Goal: Entertainment & Leisure: Consume media (video, audio)

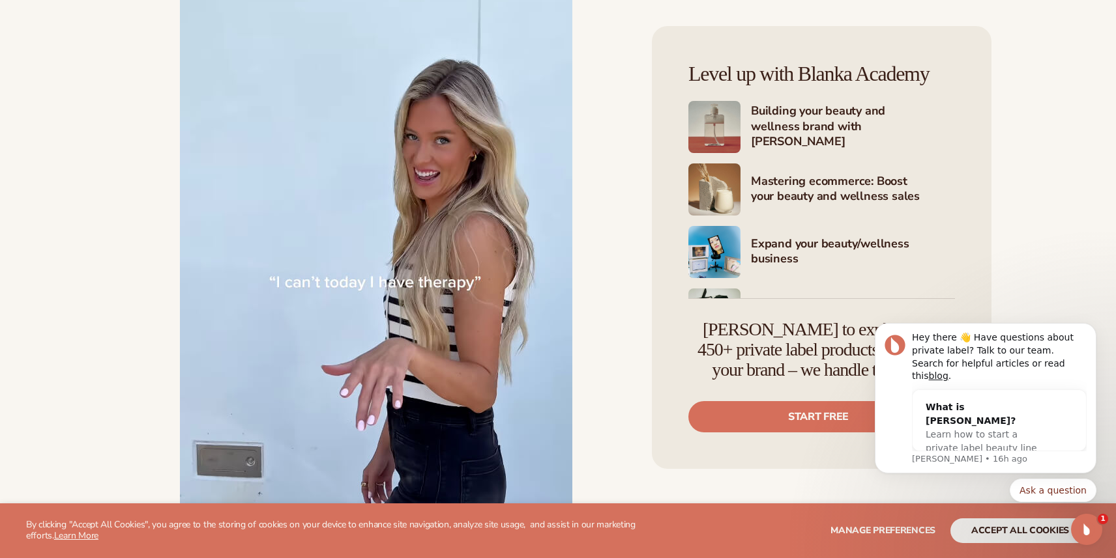
scroll to position [1215, 0]
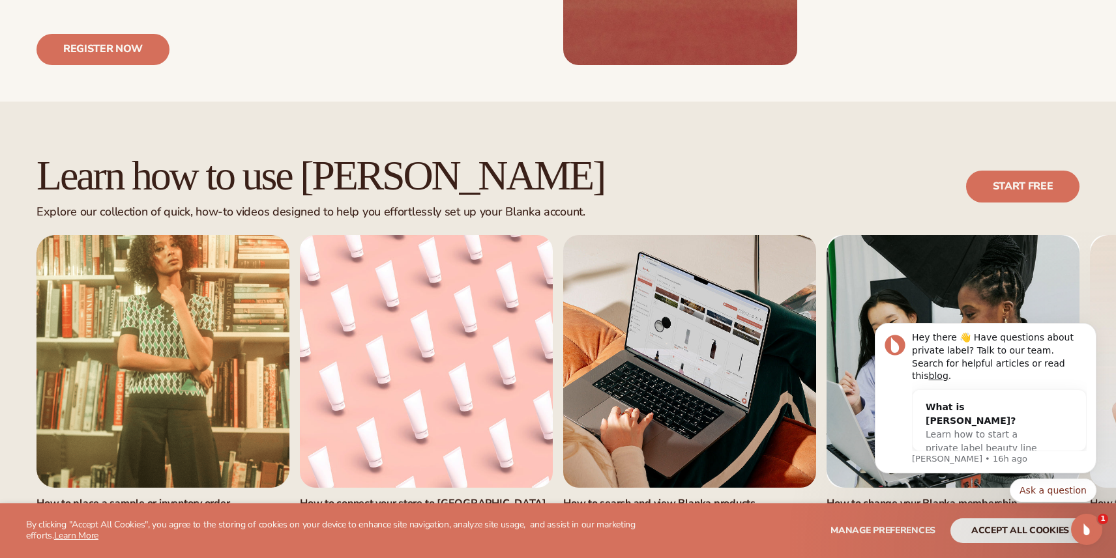
scroll to position [693, 0]
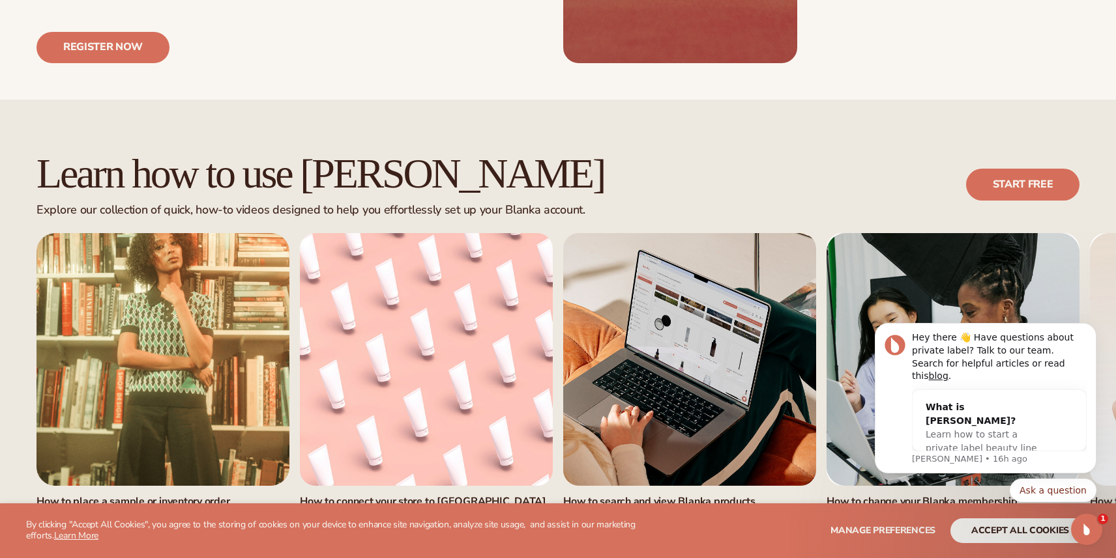
click at [691, 519] on link "watch now" at bounding box center [689, 534] width 253 height 31
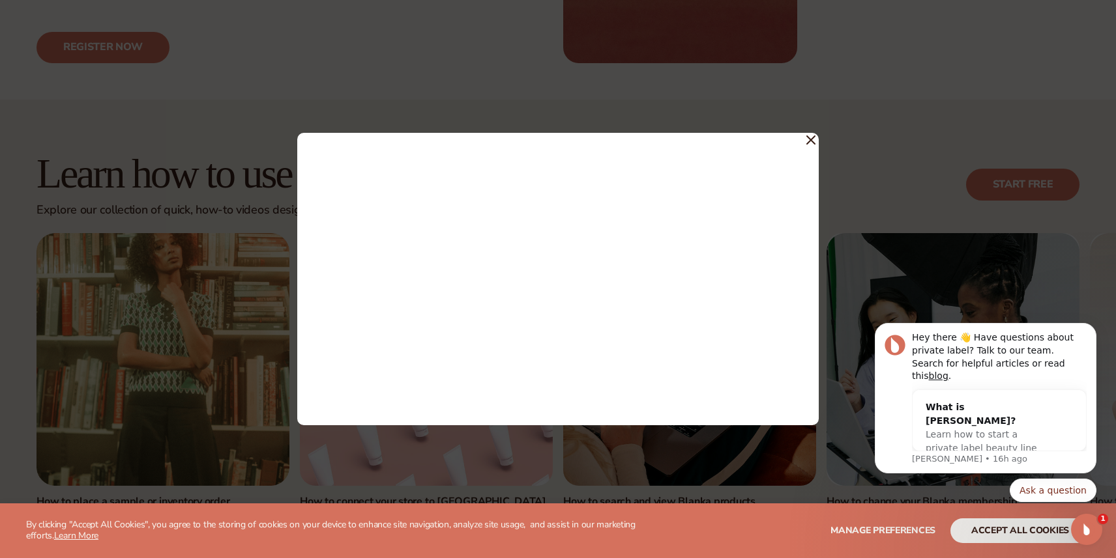
click at [810, 141] on icon at bounding box center [811, 140] width 8 height 8
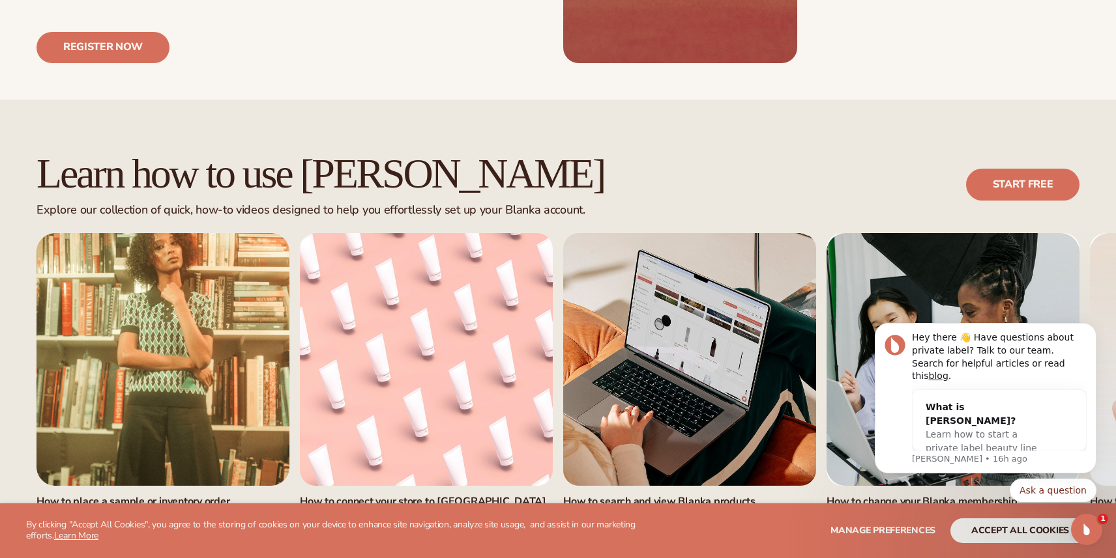
click at [141, 519] on link "watch now" at bounding box center [162, 534] width 253 height 31
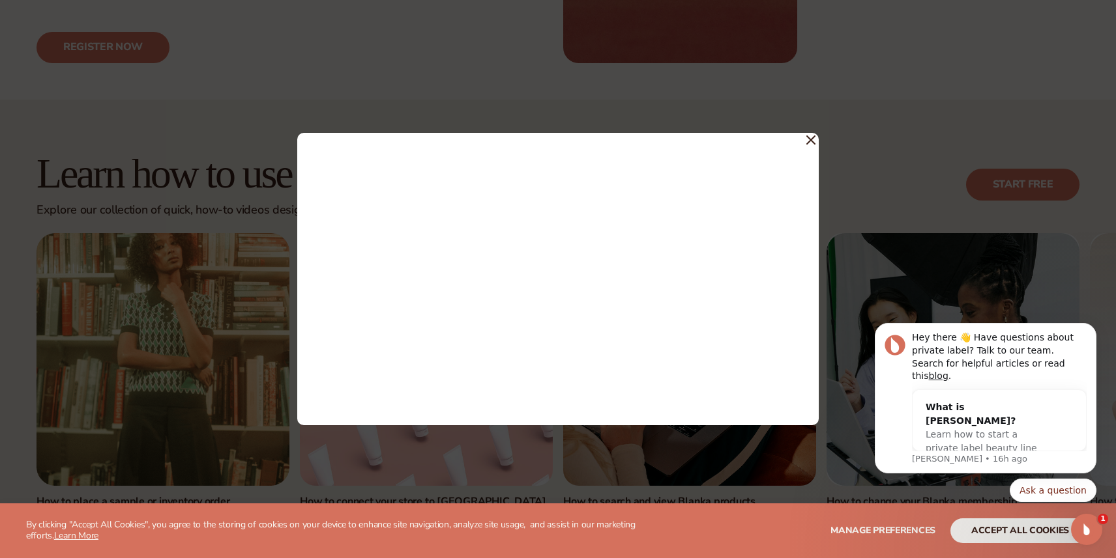
click at [811, 137] on icon at bounding box center [810, 140] width 9 height 9
